Goal: Navigation & Orientation: Go to known website

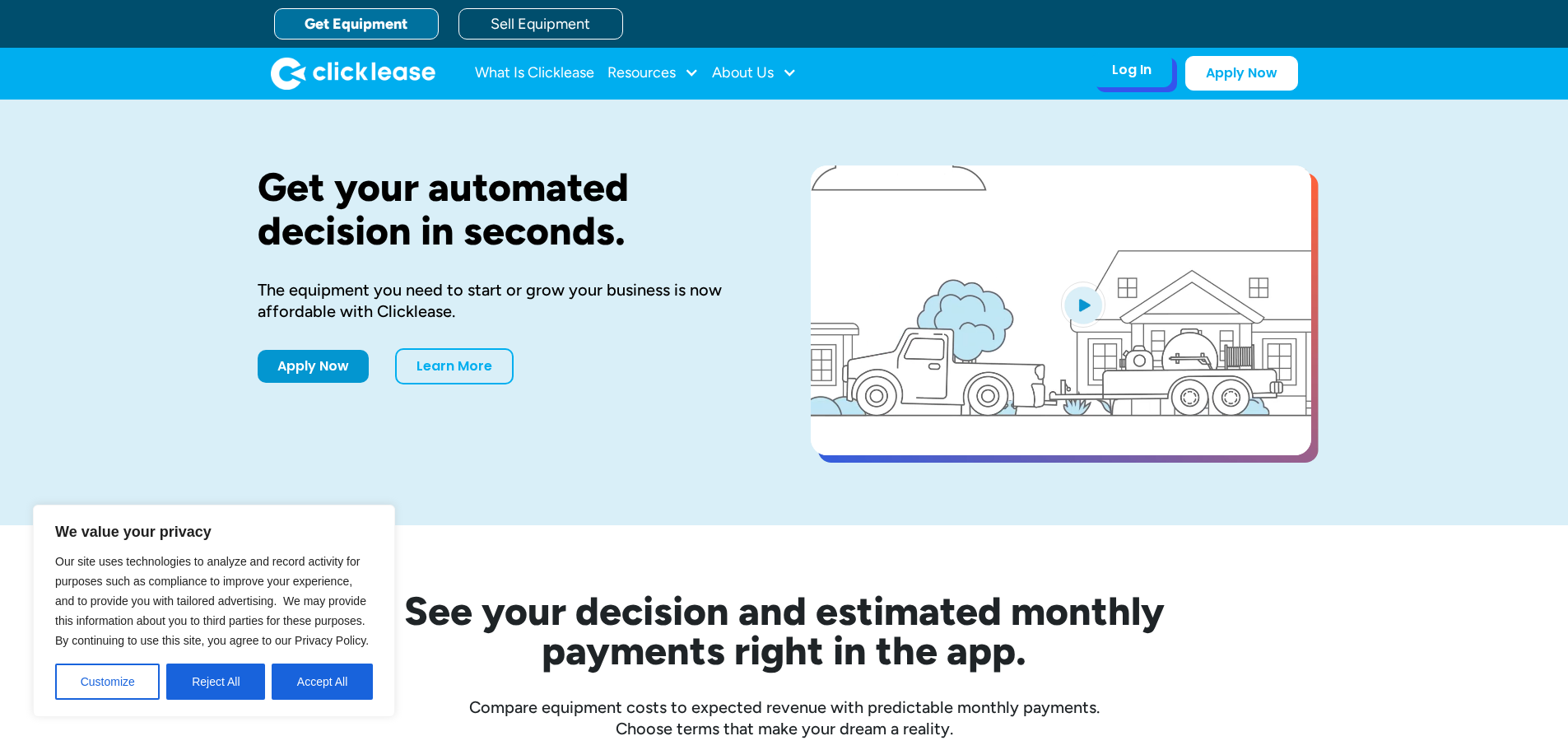
click at [1152, 65] on div "Log In Account login I use Clicklease to get my equipment Partner Portal I offe…" at bounding box center [1131, 70] width 80 height 35
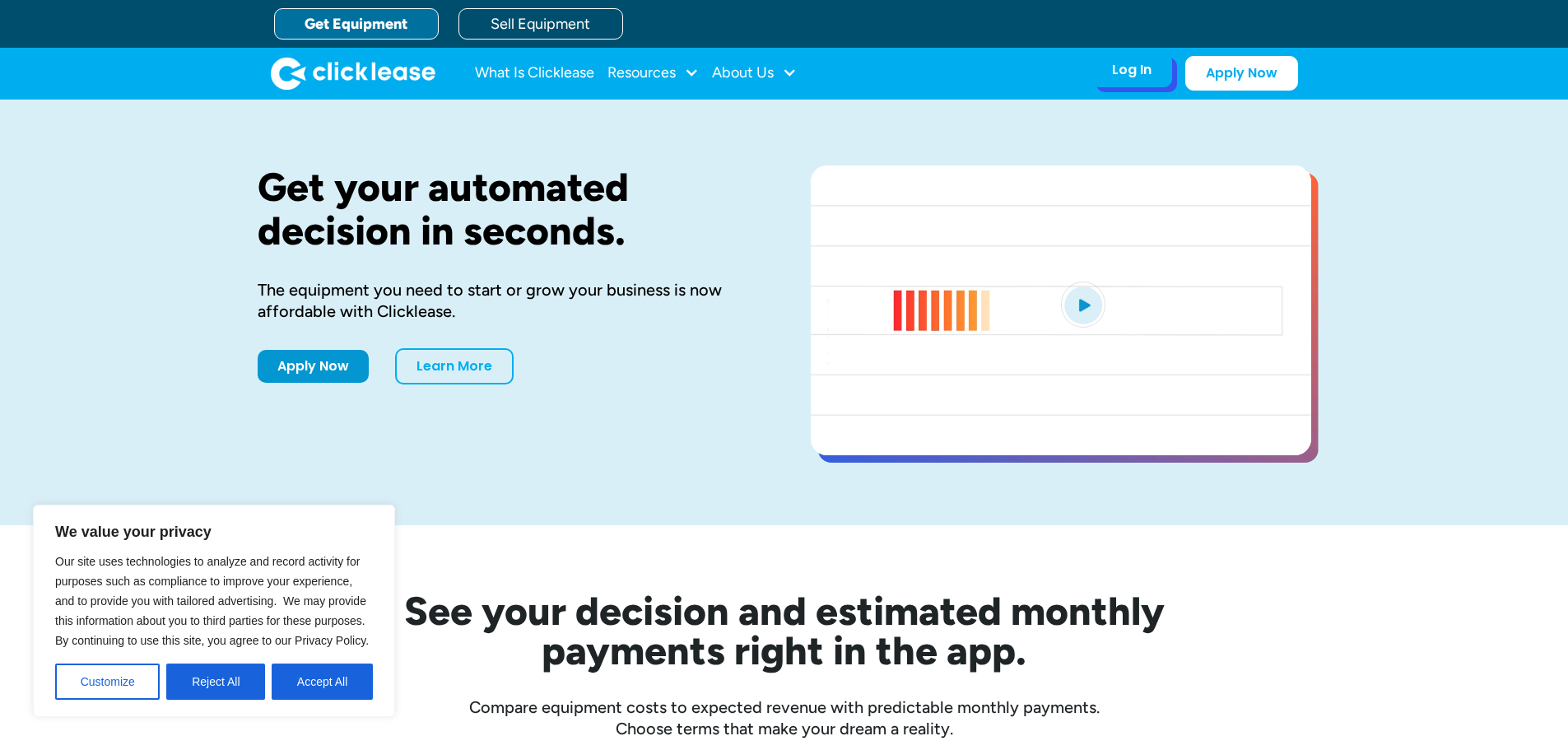
click at [1139, 77] on div "Log In" at bounding box center [1132, 70] width 40 height 17
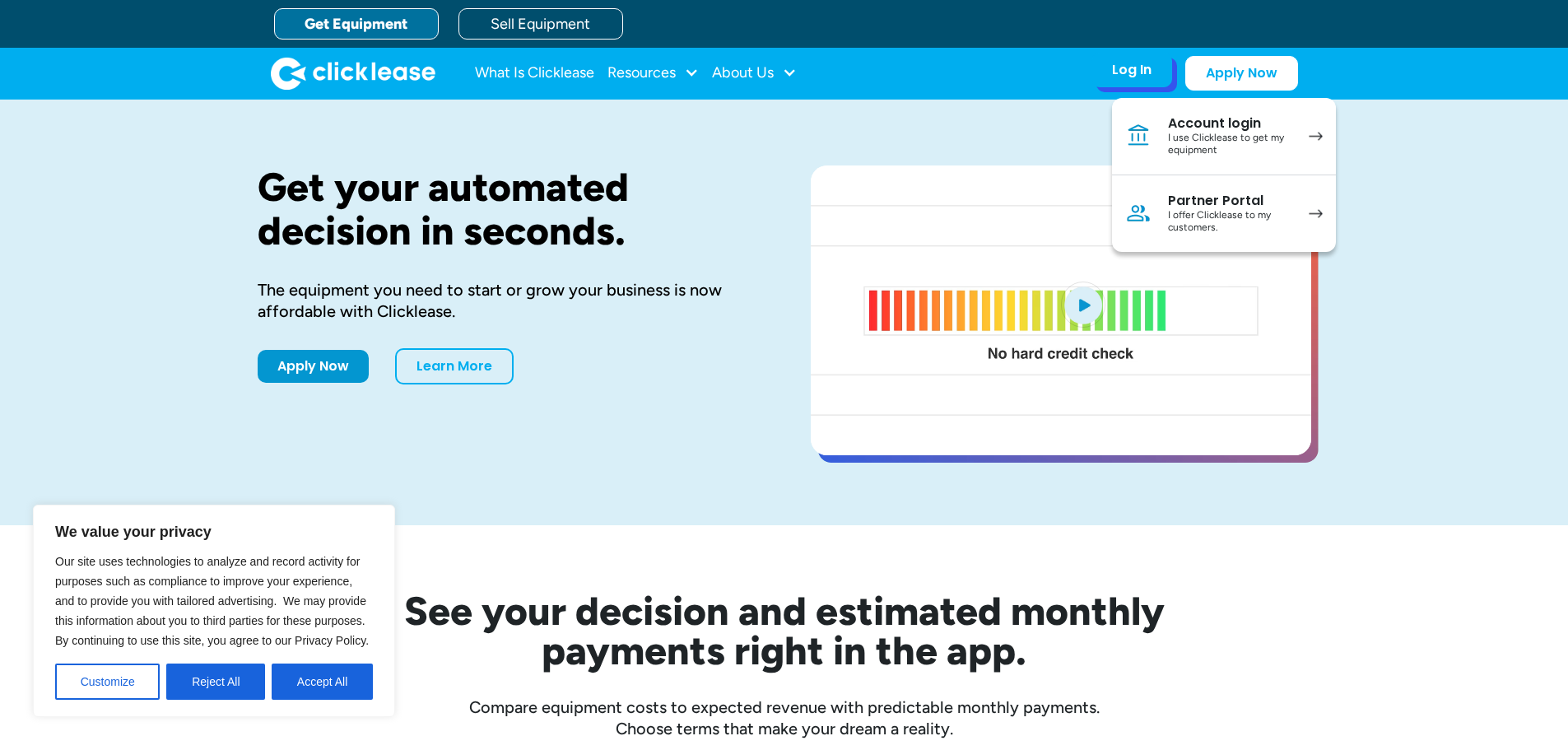
click at [1154, 200] on link "Partner Portal I offer Clicklease to my customers." at bounding box center [1223, 213] width 224 height 76
